Goal: Task Accomplishment & Management: Manage account settings

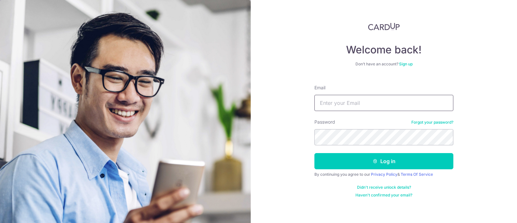
type input "[EMAIL_ADDRESS][DOMAIN_NAME]"
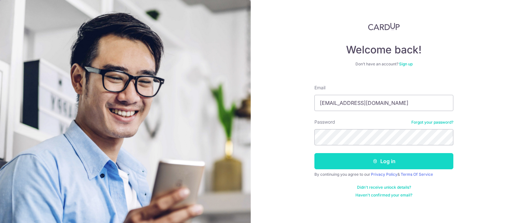
drag, startPoint x: 0, startPoint y: 0, endPoint x: 356, endPoint y: 156, distance: 389.0
click at [356, 156] on button "Log in" at bounding box center [383, 161] width 139 height 16
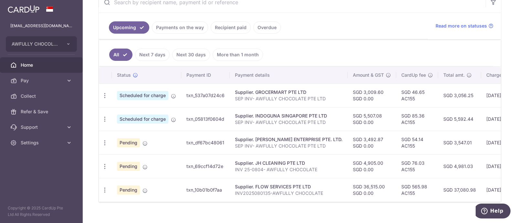
scroll to position [145, 0]
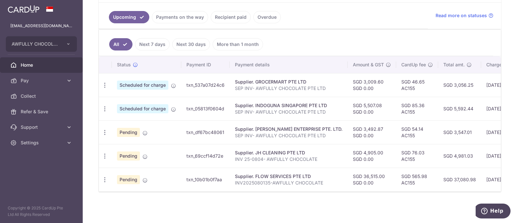
click at [208, 82] on td "txn_537a07d24c6" at bounding box center [205, 85] width 48 height 24
click at [253, 87] on p "SEP INV- AWFULLY CHOCOLATE PTE LTD" at bounding box center [289, 88] width 108 height 6
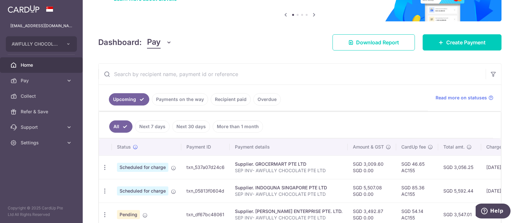
scroll to position [0, 0]
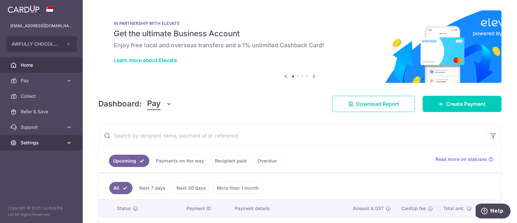
click at [57, 140] on span "Settings" at bounding box center [42, 142] width 43 height 6
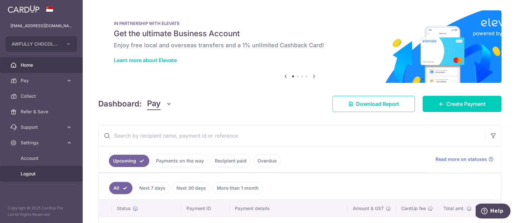
click at [36, 175] on span "Logout" at bounding box center [42, 173] width 43 height 6
